Goal: Understand process/instructions: Learn about a topic

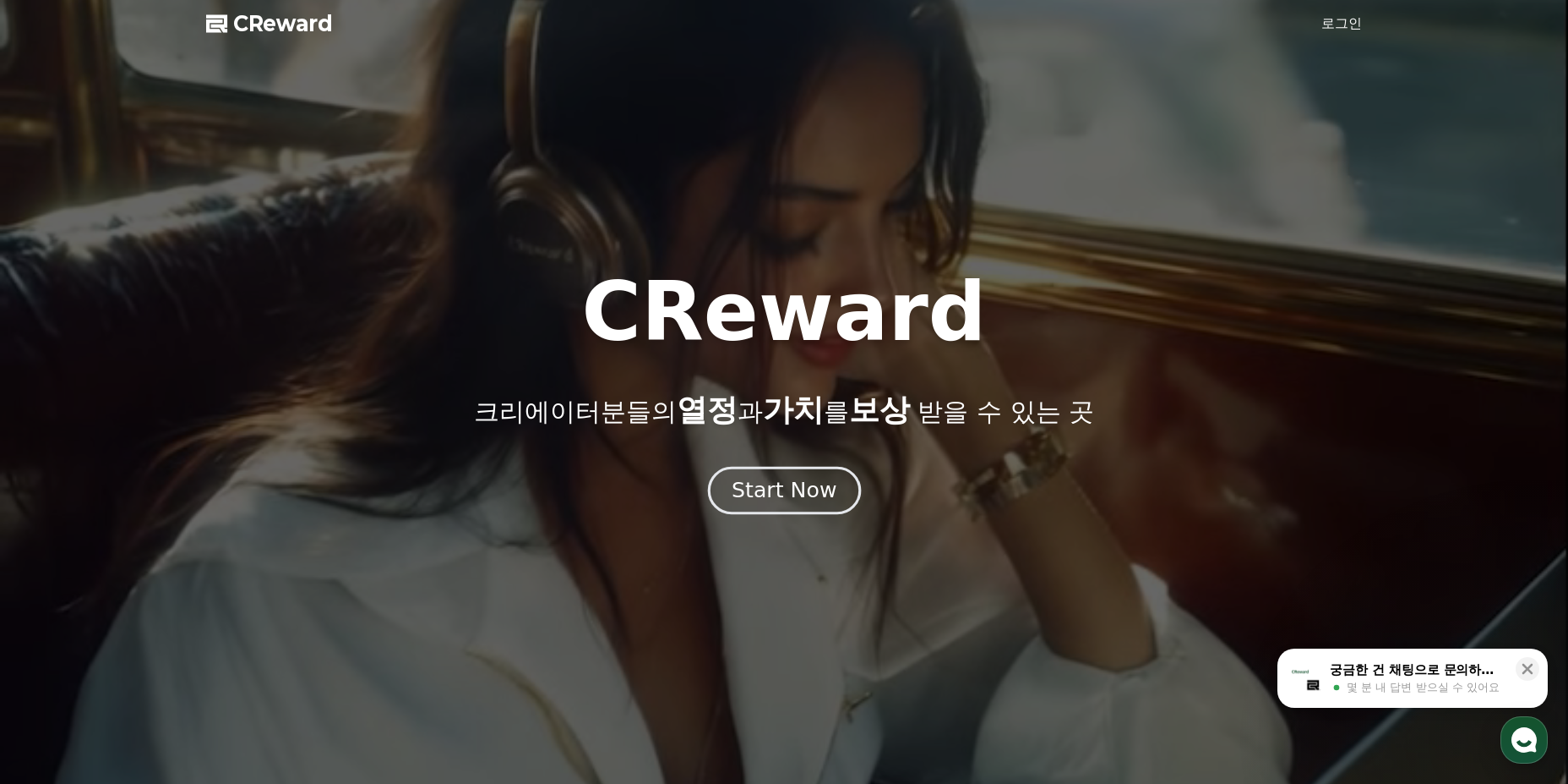
click at [803, 496] on div "Start Now" at bounding box center [784, 490] width 104 height 29
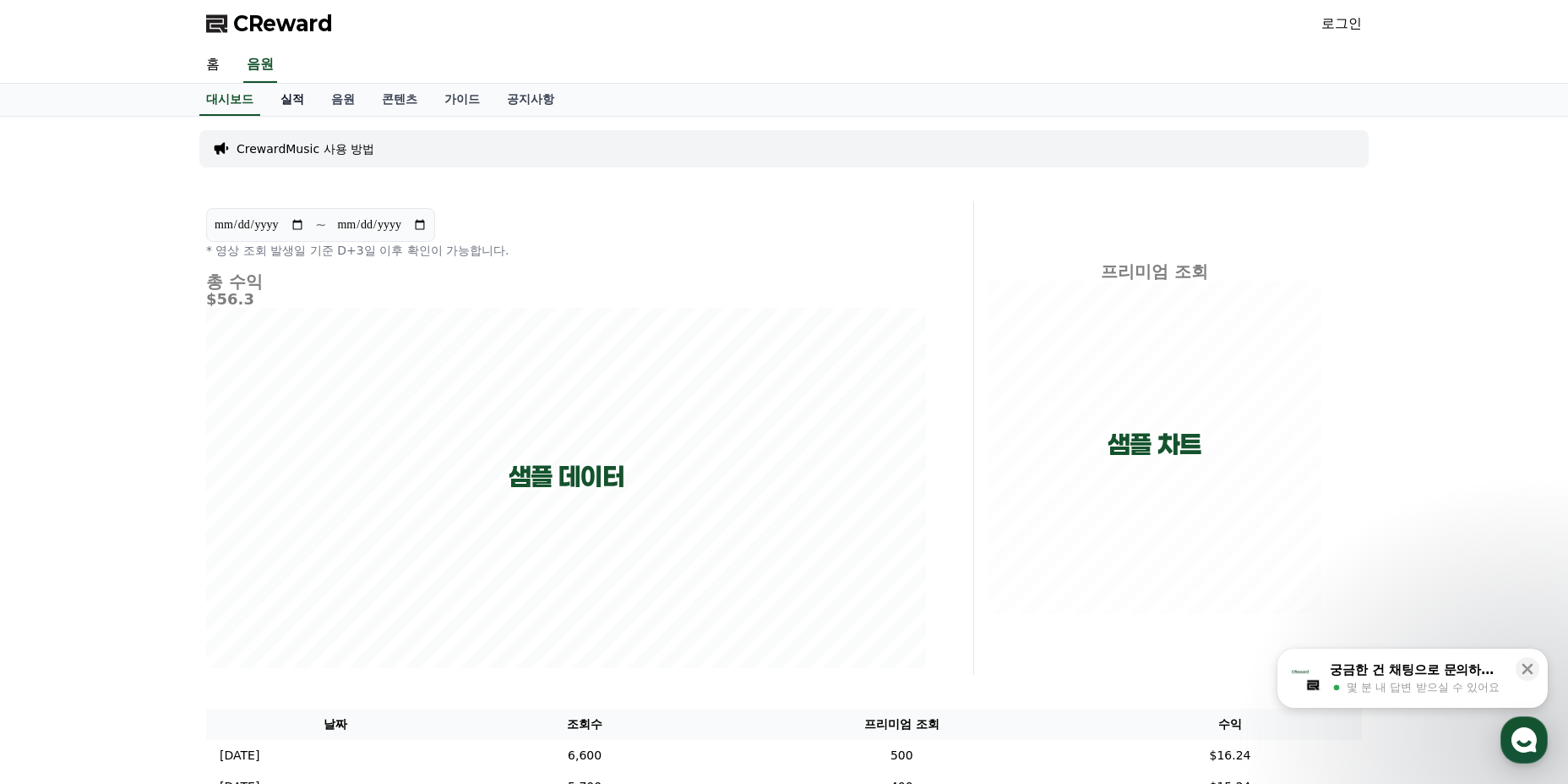
click at [297, 90] on link "실적" at bounding box center [292, 100] width 51 height 32
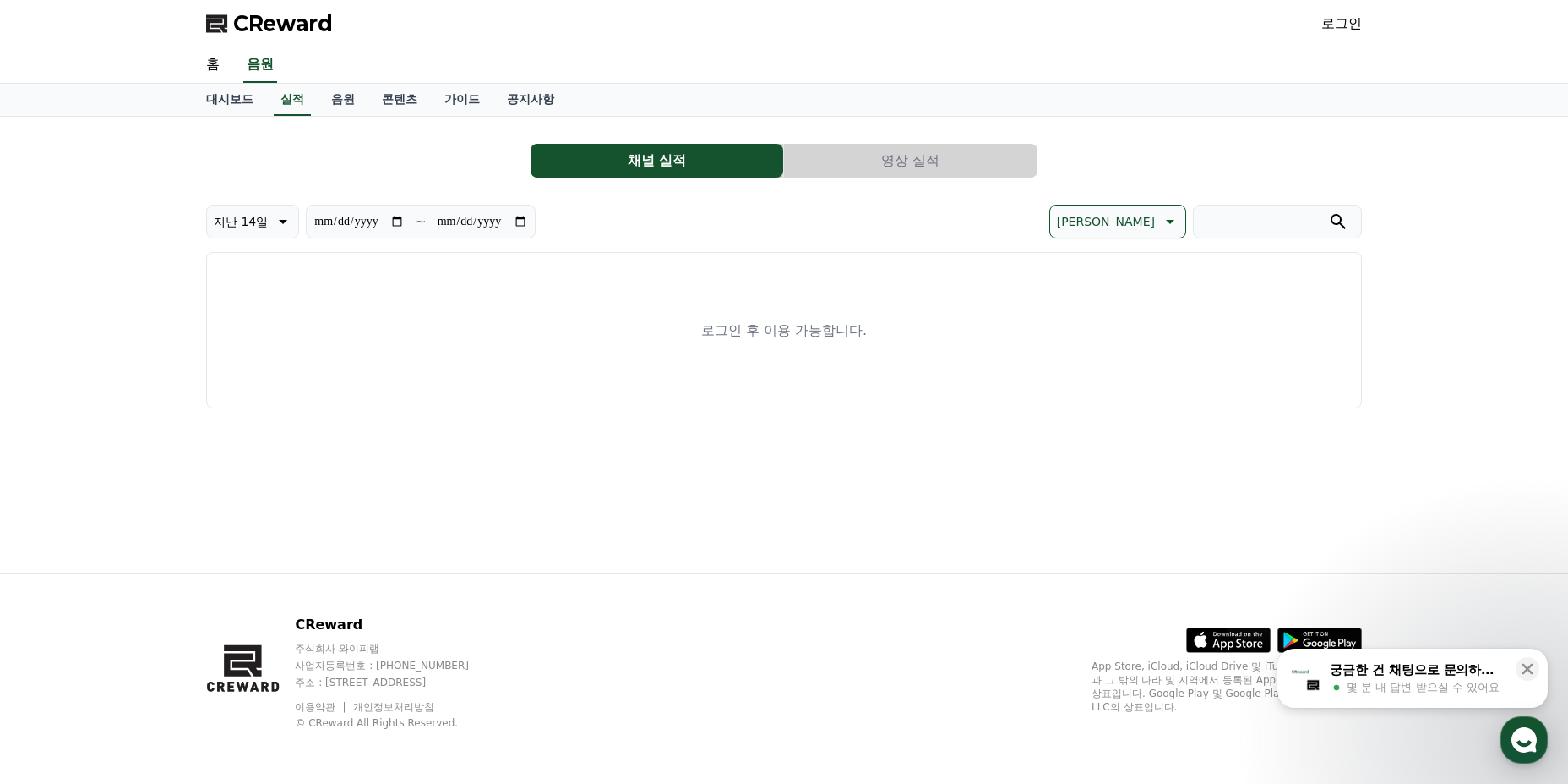
click at [1351, 22] on link "로그인" at bounding box center [1341, 23] width 40 height 21
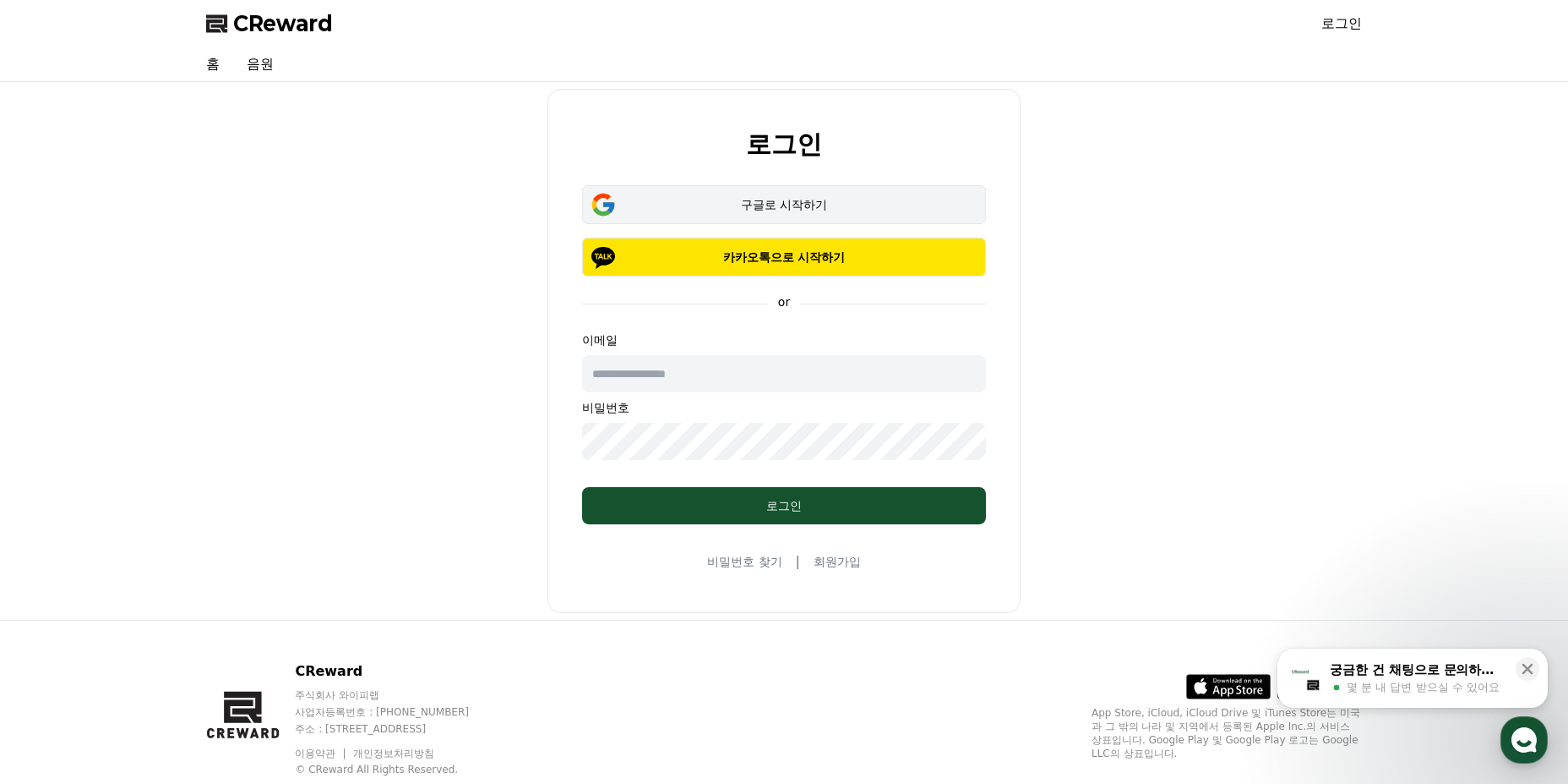
click at [801, 197] on div "구글로 시작하기" at bounding box center [784, 204] width 355 height 17
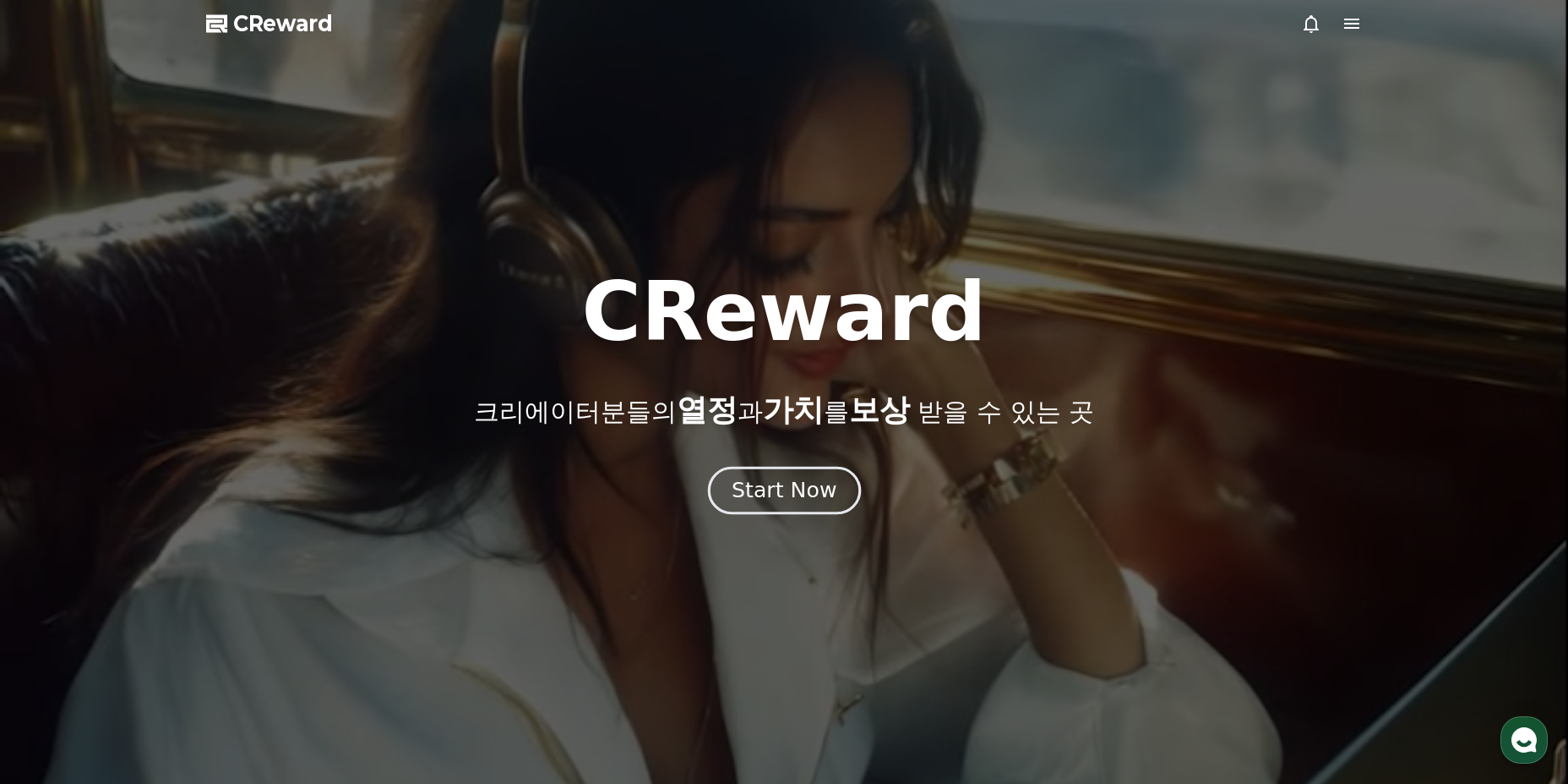
click at [811, 491] on div "Start Now" at bounding box center [784, 490] width 104 height 29
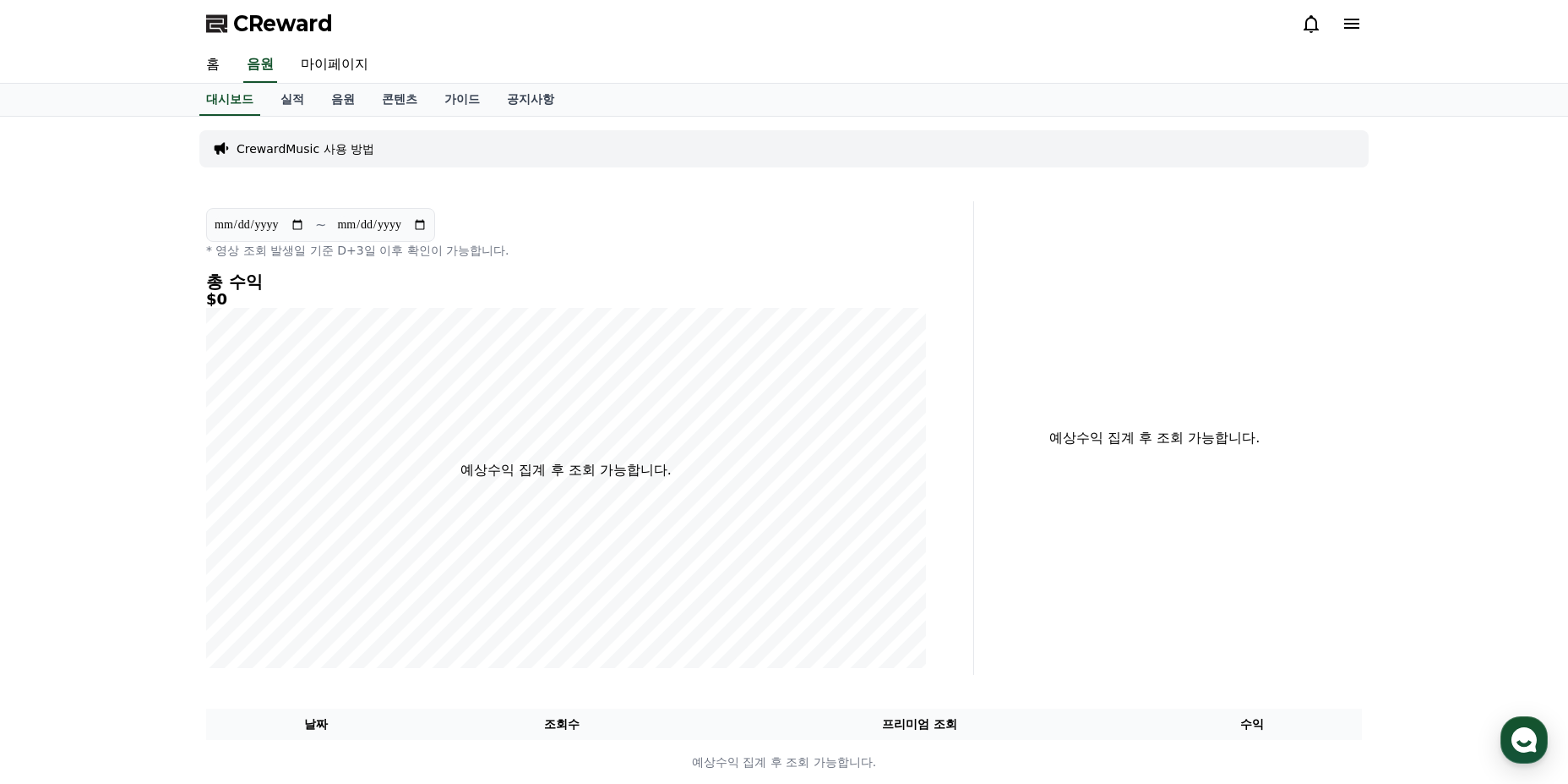
click at [294, 155] on p "CrewardMusic 사용 방법" at bounding box center [305, 148] width 137 height 17
